Goal: Information Seeking & Learning: Learn about a topic

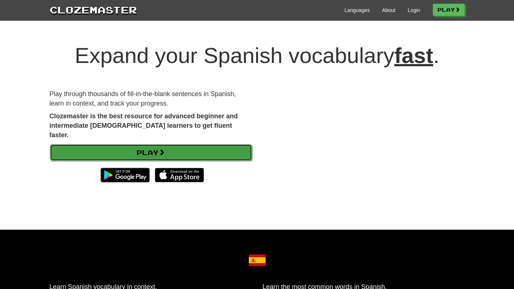
click at [140, 146] on link "Play" at bounding box center [151, 152] width 202 height 17
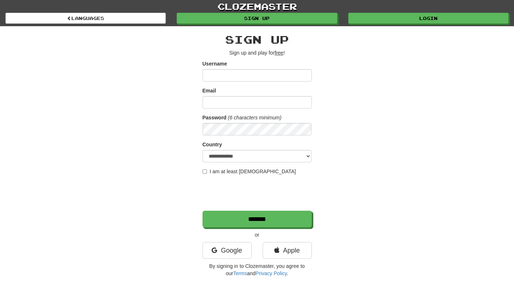
click at [242, 75] on input "Username" at bounding box center [257, 75] width 109 height 12
click at [230, 75] on input "Username" at bounding box center [257, 75] width 109 height 12
type input "**********"
click at [241, 99] on input "Email" at bounding box center [257, 102] width 109 height 12
type input "**********"
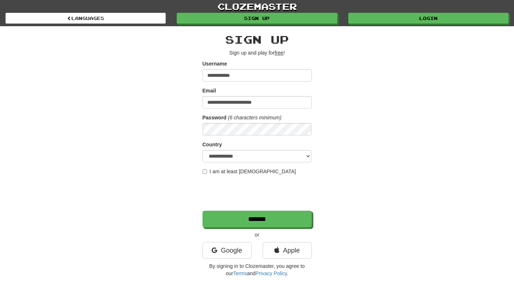
click at [236, 171] on label "I am at least 16 years old" at bounding box center [250, 171] width 94 height 7
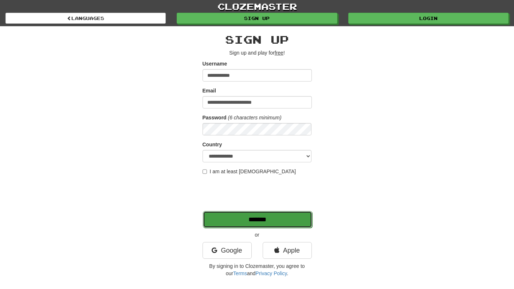
click at [221, 217] on input "*******" at bounding box center [257, 219] width 109 height 17
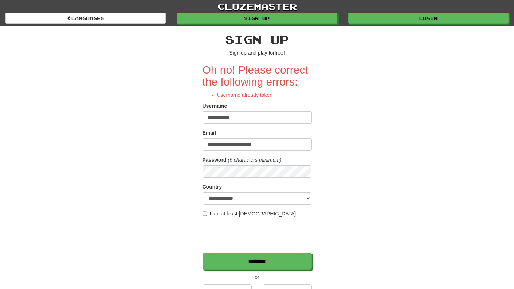
click at [242, 121] on input "**********" at bounding box center [257, 117] width 109 height 12
type input "**********"
click at [203, 253] on input "*******" at bounding box center [257, 261] width 109 height 17
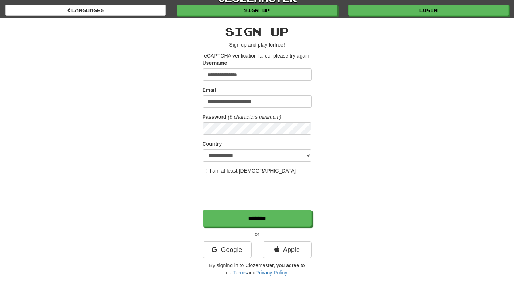
scroll to position [5, 0]
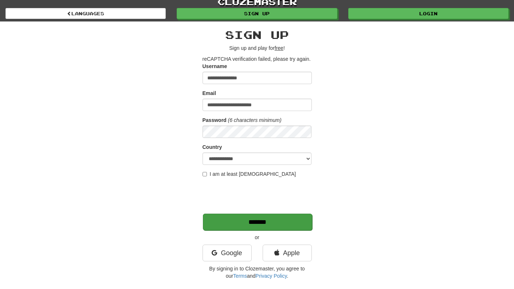
click at [242, 223] on input "*******" at bounding box center [257, 222] width 109 height 17
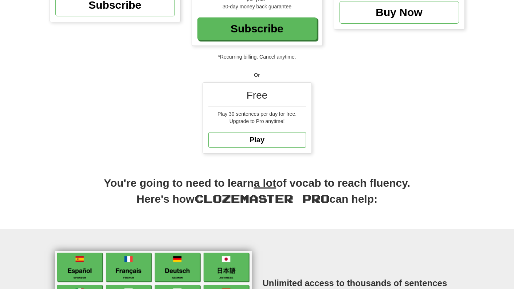
scroll to position [157, 0]
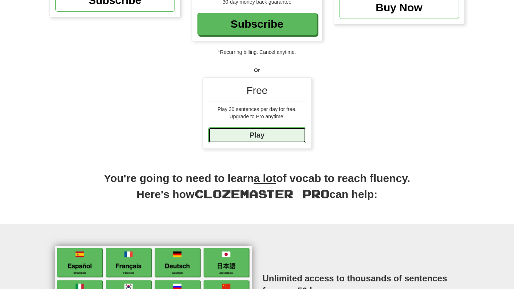
click at [277, 138] on link "Play" at bounding box center [257, 136] width 98 height 16
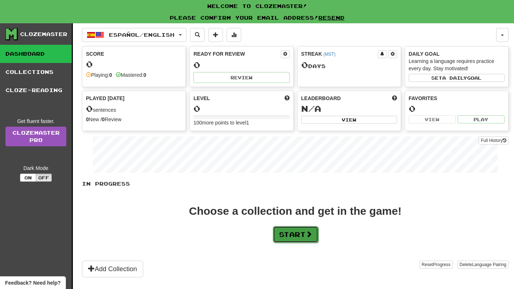
click at [297, 229] on button "Start" at bounding box center [296, 234] width 46 height 17
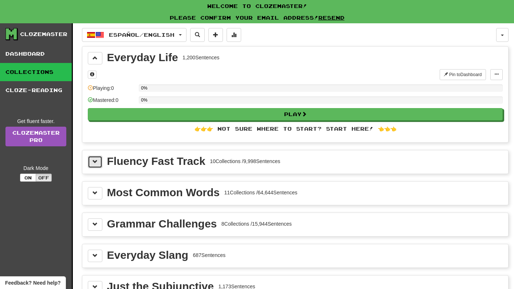
click at [91, 164] on button at bounding box center [95, 162] width 15 height 12
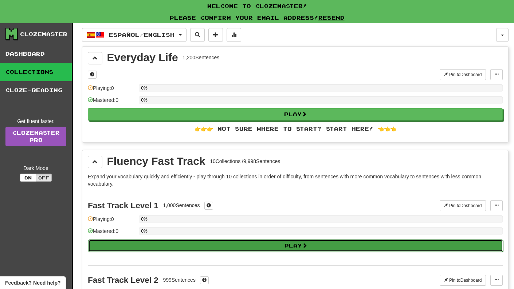
click at [182, 240] on button "Play" at bounding box center [295, 246] width 415 height 12
select select "**"
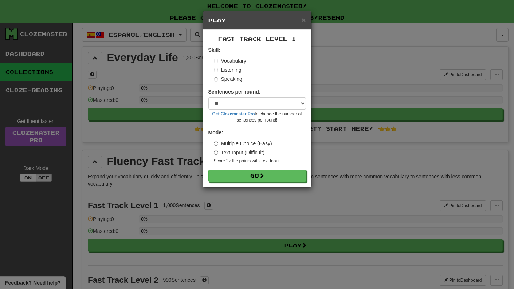
click at [230, 71] on label "Listening" at bounding box center [228, 69] width 28 height 7
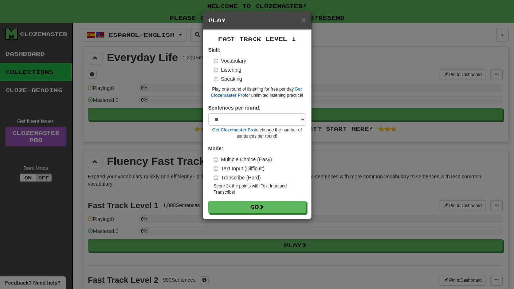
click at [230, 81] on label "Speaking" at bounding box center [228, 78] width 28 height 7
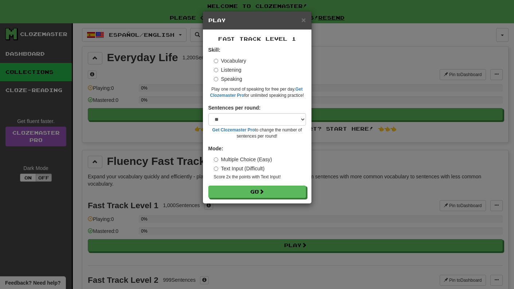
click at [230, 64] on label "Vocabulary" at bounding box center [230, 60] width 32 height 7
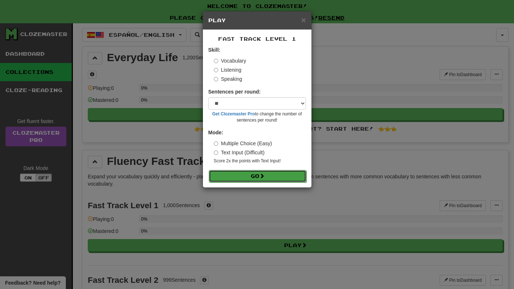
click at [224, 176] on button "Go" at bounding box center [258, 176] width 98 height 12
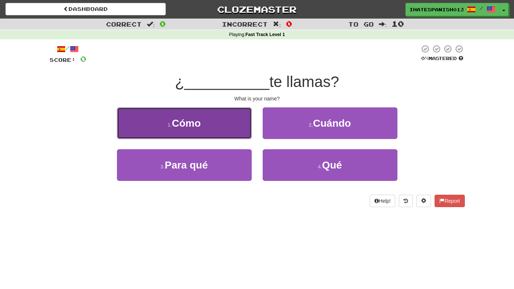
click at [233, 120] on button "1 . Cómo" at bounding box center [184, 123] width 135 height 32
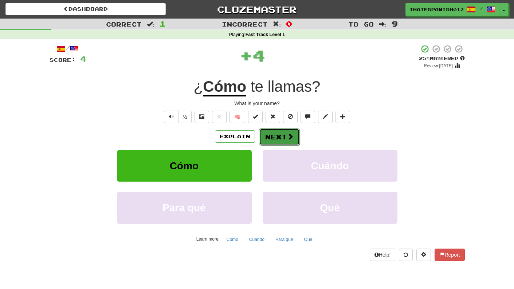
click at [270, 139] on button "Next" at bounding box center [279, 137] width 41 height 17
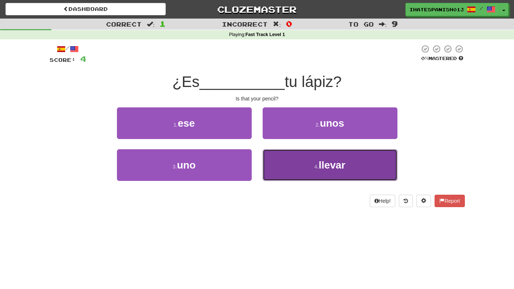
click at [282, 156] on button "4 . llevar" at bounding box center [330, 165] width 135 height 32
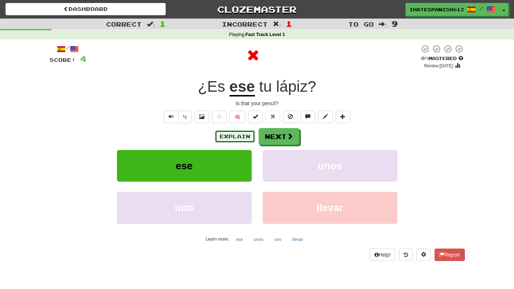
click at [236, 137] on button "Explain" at bounding box center [235, 136] width 40 height 12
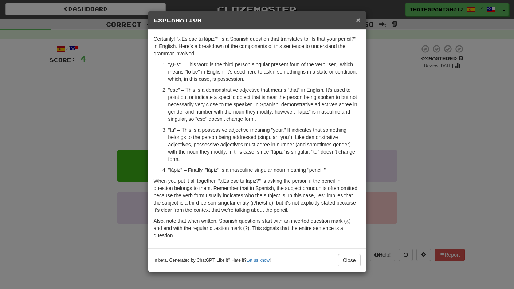
click at [359, 23] on span "×" at bounding box center [358, 20] width 4 height 8
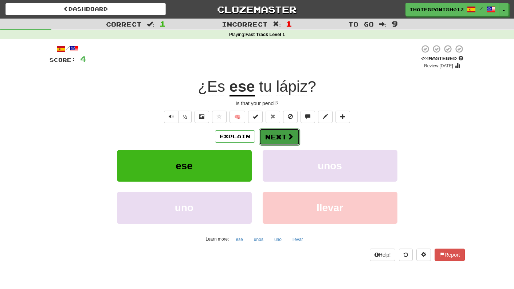
click at [279, 140] on button "Next" at bounding box center [279, 137] width 41 height 17
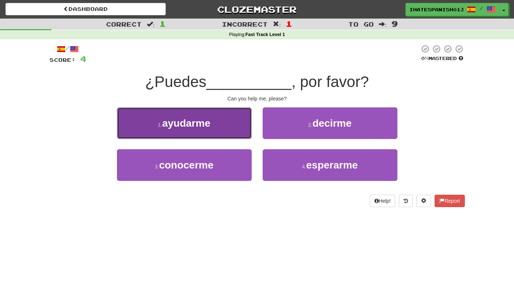
click at [218, 121] on button "1 . ayudarme" at bounding box center [184, 123] width 135 height 32
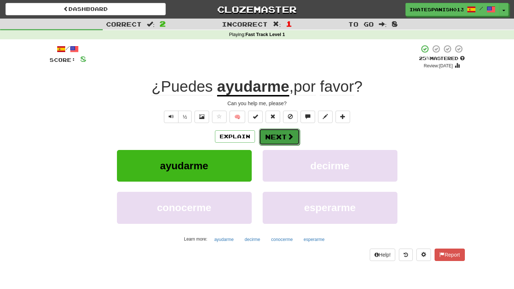
click at [291, 129] on button "Next" at bounding box center [279, 137] width 41 height 17
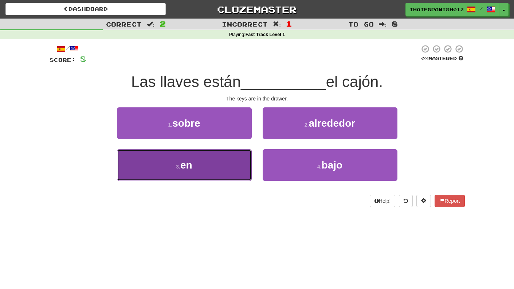
click at [177, 176] on button "3 . en" at bounding box center [184, 165] width 135 height 32
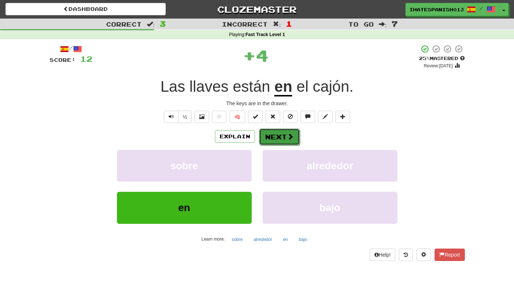
click at [287, 138] on span at bounding box center [290, 136] width 7 height 7
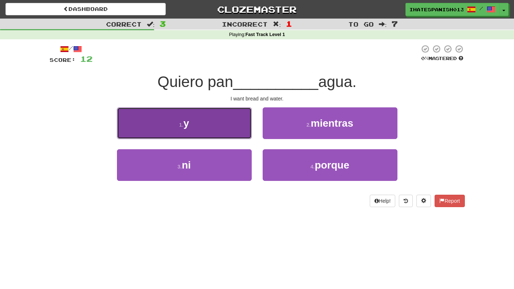
click at [211, 116] on button "1 . y" at bounding box center [184, 123] width 135 height 32
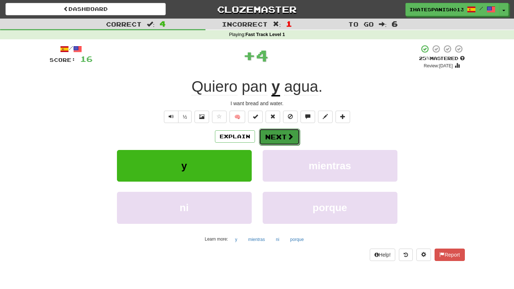
click at [286, 134] on button "Next" at bounding box center [279, 137] width 41 height 17
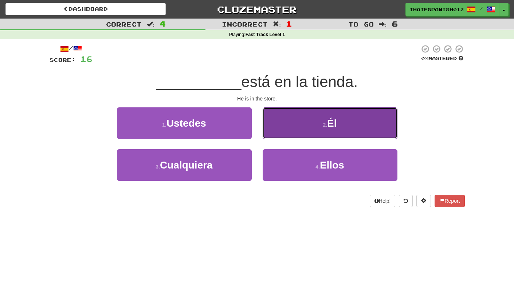
click at [300, 126] on button "2 . Él" at bounding box center [330, 123] width 135 height 32
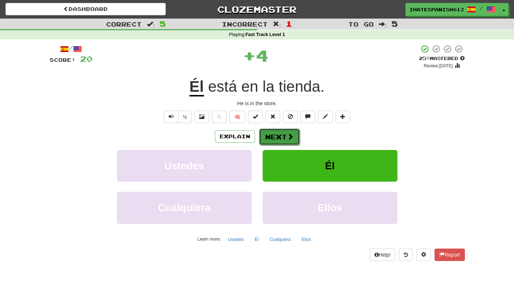
click at [283, 130] on button "Next" at bounding box center [279, 137] width 41 height 17
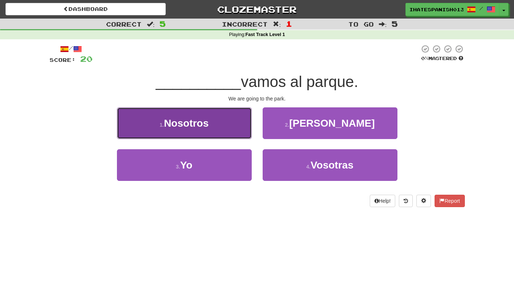
click at [237, 121] on button "1 . Nosotros" at bounding box center [184, 123] width 135 height 32
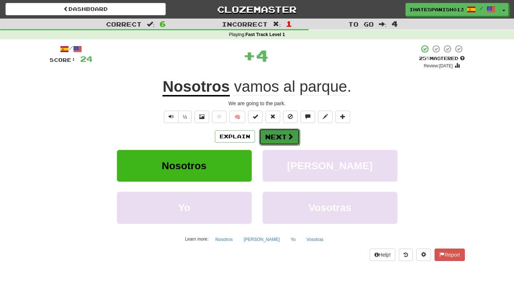
click at [279, 136] on button "Next" at bounding box center [279, 137] width 41 height 17
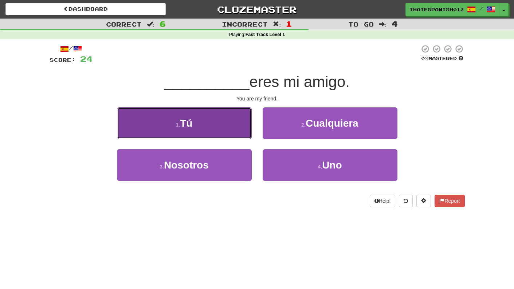
click at [238, 117] on button "1 . Tú" at bounding box center [184, 123] width 135 height 32
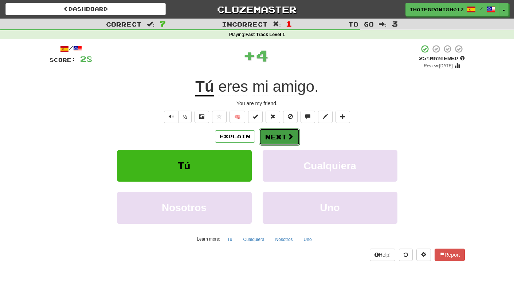
click at [274, 137] on button "Next" at bounding box center [279, 137] width 41 height 17
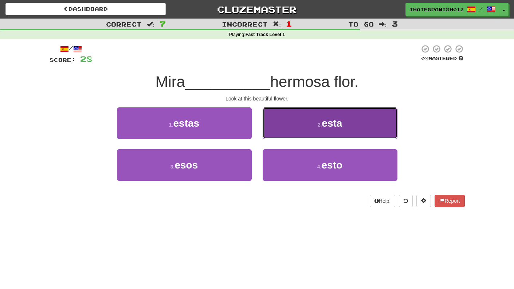
click at [288, 130] on button "2 . esta" at bounding box center [330, 123] width 135 height 32
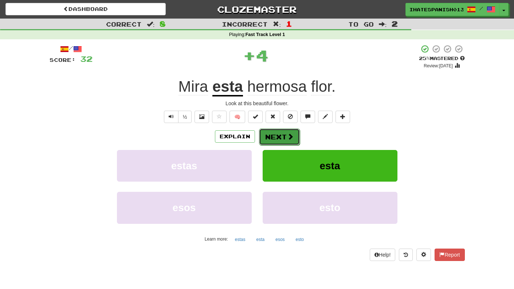
click at [284, 135] on button "Next" at bounding box center [279, 137] width 41 height 17
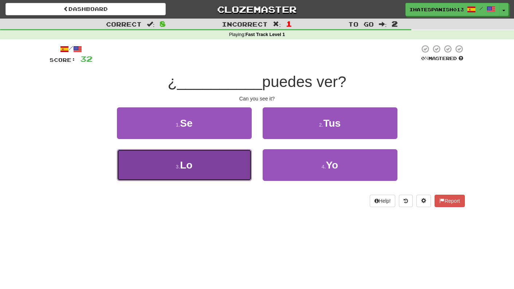
click at [211, 163] on button "3 . Lo" at bounding box center [184, 165] width 135 height 32
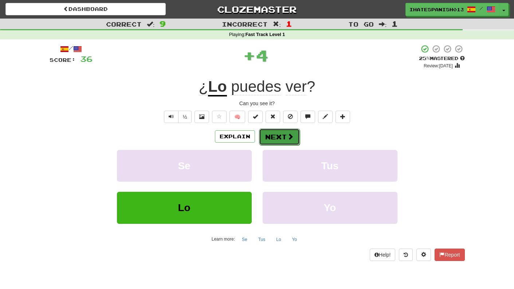
click at [295, 136] on button "Next" at bounding box center [279, 137] width 41 height 17
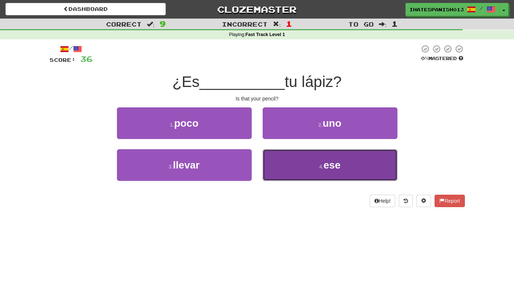
click at [298, 157] on button "4 . ese" at bounding box center [330, 165] width 135 height 32
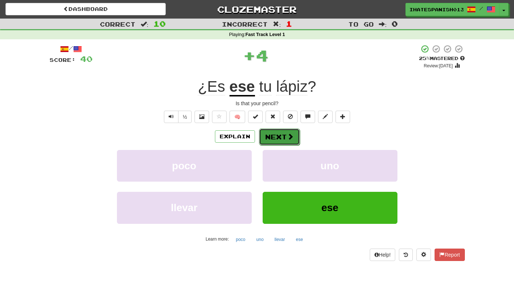
click at [278, 138] on button "Next" at bounding box center [279, 137] width 41 height 17
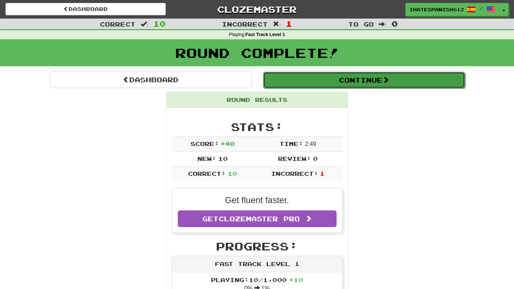
click at [369, 79] on button "Continue" at bounding box center [364, 80] width 202 height 17
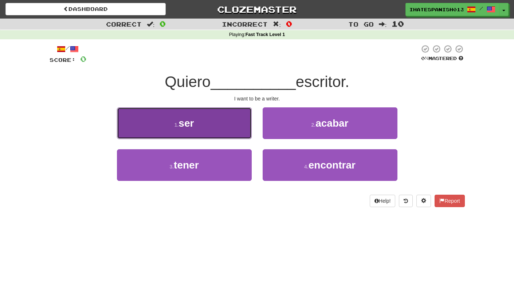
click at [223, 117] on button "1 . ser" at bounding box center [184, 123] width 135 height 32
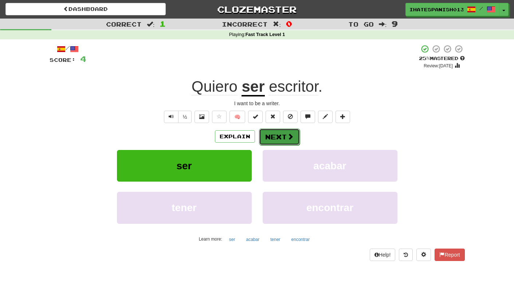
click at [284, 141] on button "Next" at bounding box center [279, 137] width 41 height 17
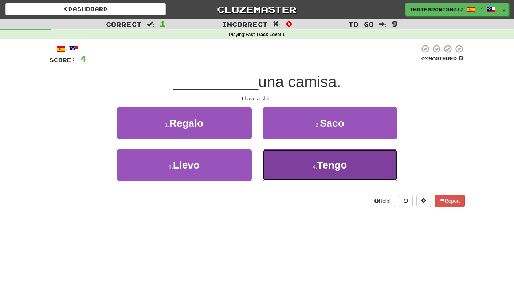
click at [278, 157] on button "4 . Tengo" at bounding box center [330, 165] width 135 height 32
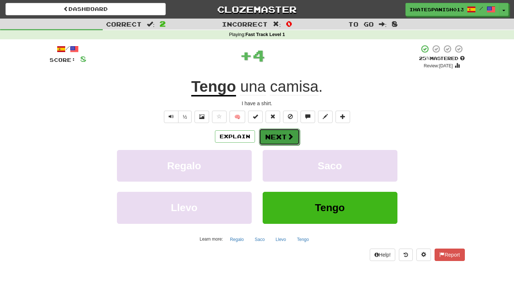
click at [271, 137] on button "Next" at bounding box center [279, 137] width 41 height 17
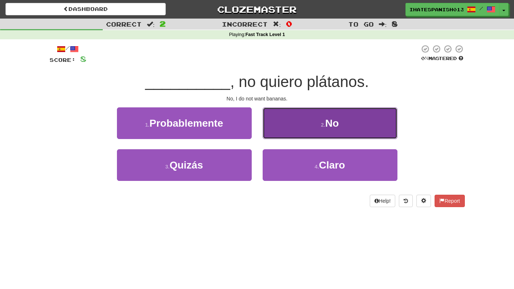
click at [277, 128] on button "2 . No" at bounding box center [330, 123] width 135 height 32
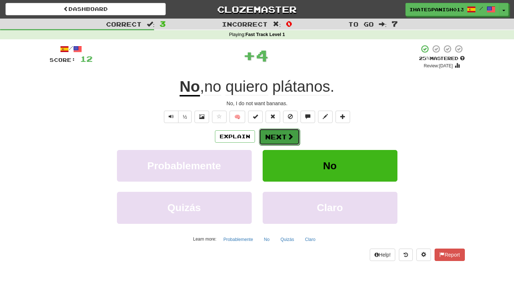
click at [278, 131] on button "Next" at bounding box center [279, 137] width 41 height 17
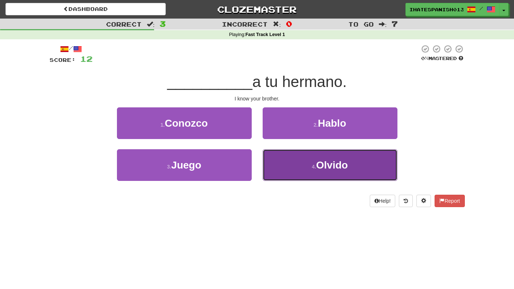
click at [285, 154] on button "4 . Olvido" at bounding box center [330, 165] width 135 height 32
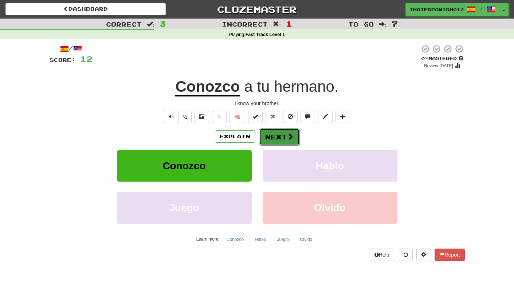
click at [277, 139] on button "Next" at bounding box center [279, 137] width 41 height 17
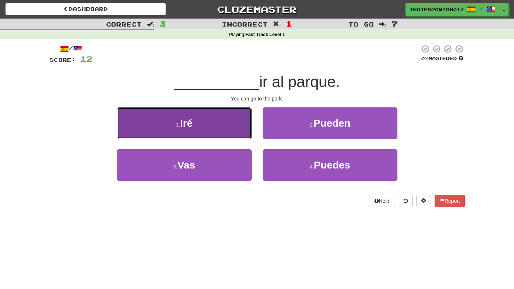
click at [245, 123] on button "1 . [GEOGRAPHIC_DATA]" at bounding box center [184, 123] width 135 height 32
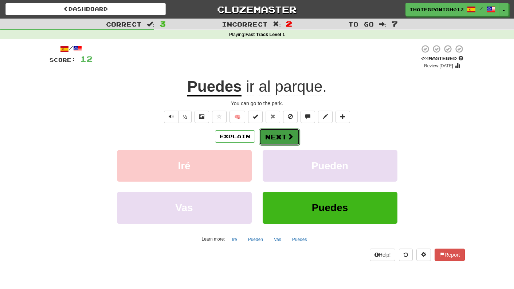
click at [267, 137] on button "Next" at bounding box center [279, 137] width 41 height 17
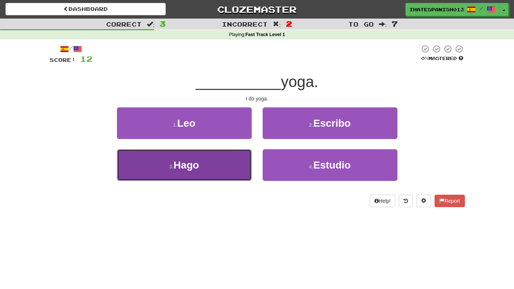
click at [231, 154] on button "3 . Hago" at bounding box center [184, 165] width 135 height 32
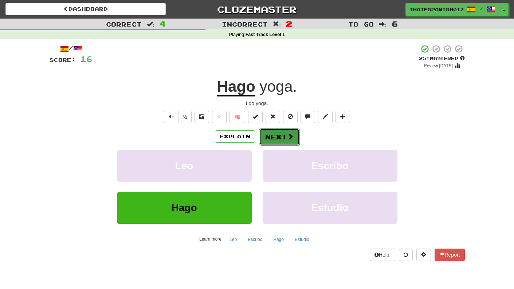
click at [269, 131] on button "Next" at bounding box center [279, 137] width 41 height 17
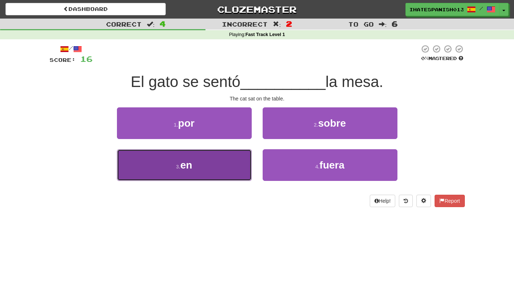
click at [217, 160] on button "3 . en" at bounding box center [184, 165] width 135 height 32
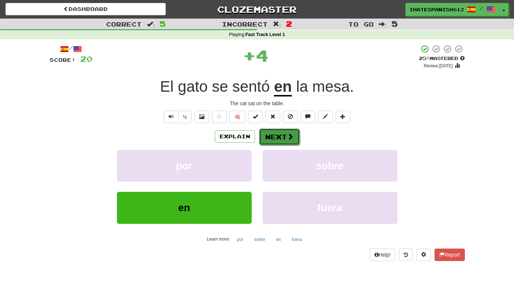
click at [277, 141] on button "Next" at bounding box center [279, 137] width 41 height 17
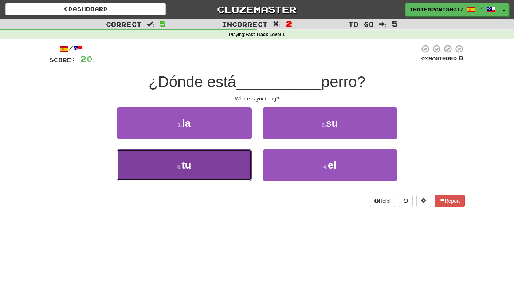
click at [208, 157] on button "3 . tu" at bounding box center [184, 165] width 135 height 32
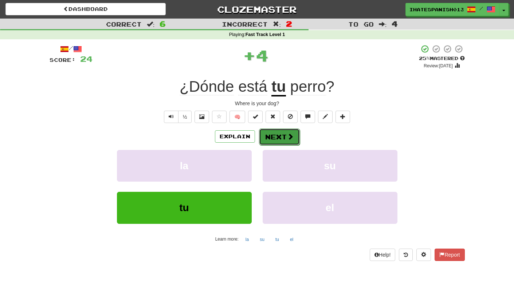
click at [289, 140] on button "Next" at bounding box center [279, 137] width 41 height 17
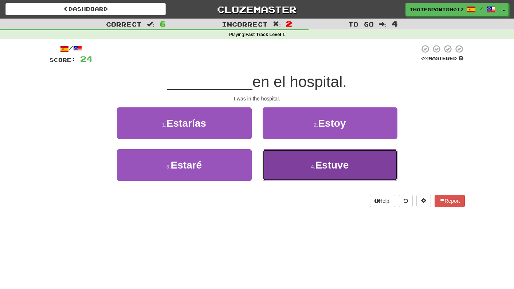
click at [332, 159] on button "4 . Estuve" at bounding box center [330, 165] width 135 height 32
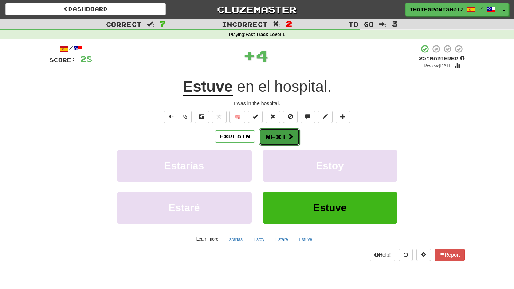
click at [292, 138] on span at bounding box center [290, 136] width 7 height 7
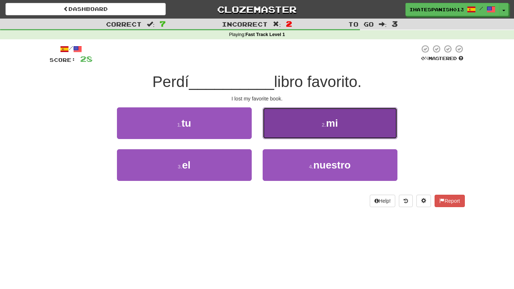
click at [291, 117] on button "2 . mi" at bounding box center [330, 123] width 135 height 32
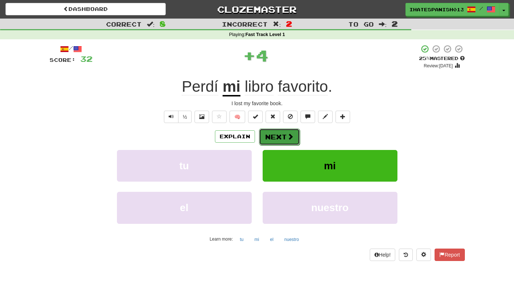
click at [281, 132] on button "Next" at bounding box center [279, 137] width 41 height 17
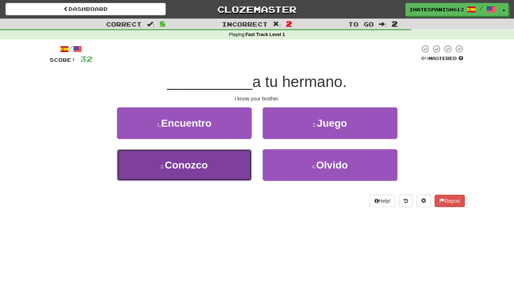
click at [223, 161] on button "3 . Conozco" at bounding box center [184, 165] width 135 height 32
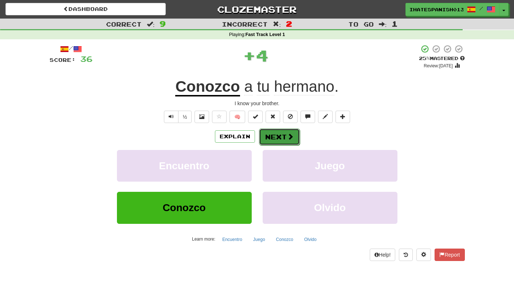
click at [277, 135] on button "Next" at bounding box center [279, 137] width 41 height 17
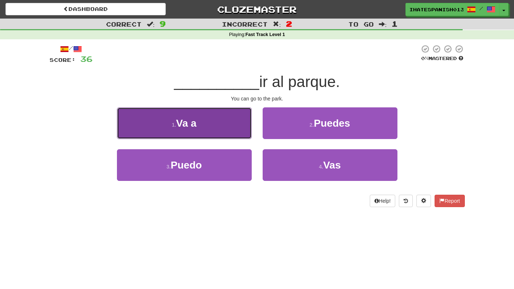
click at [250, 127] on button "1 . Va a" at bounding box center [184, 123] width 135 height 32
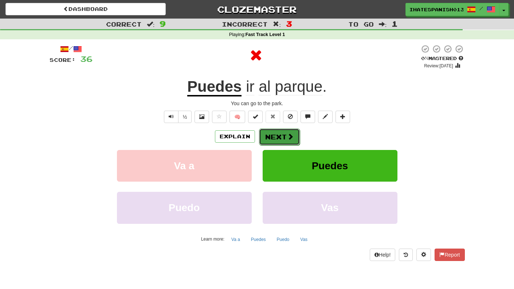
click at [273, 133] on button "Next" at bounding box center [279, 137] width 41 height 17
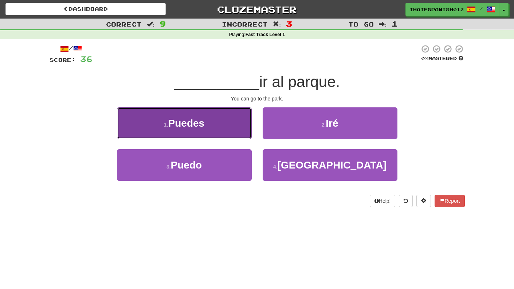
click at [234, 121] on button "1 . Puedes" at bounding box center [184, 123] width 135 height 32
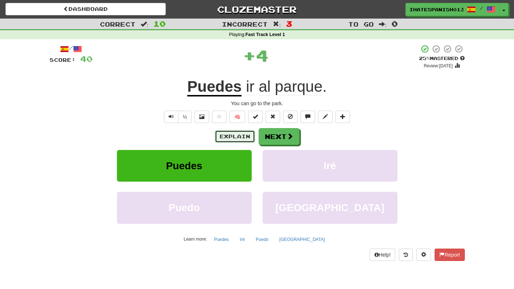
click at [247, 131] on button "Explain" at bounding box center [235, 136] width 40 height 12
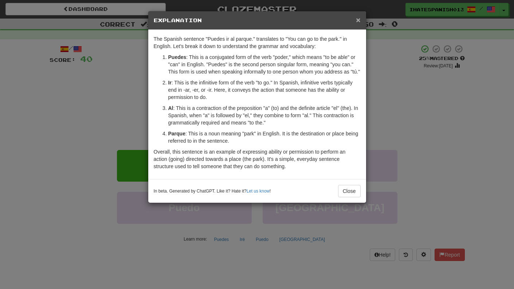
click at [356, 21] on span "×" at bounding box center [358, 20] width 4 height 8
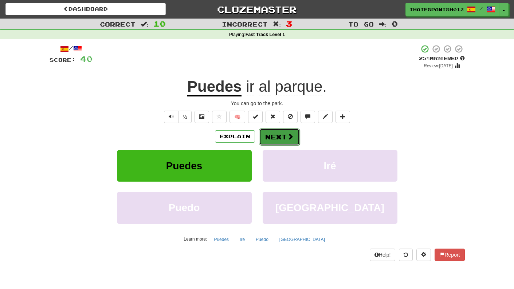
click at [281, 130] on button "Next" at bounding box center [279, 137] width 41 height 17
